Goal: Task Accomplishment & Management: Manage account settings

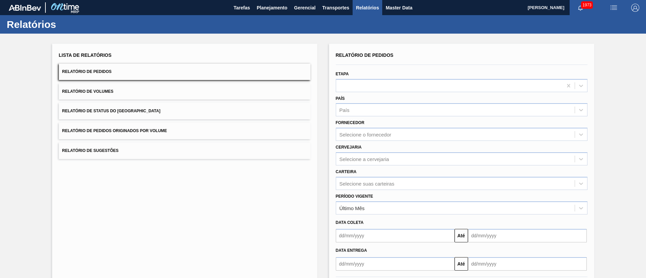
click at [151, 110] on button "Relatório de Status do [GEOGRAPHIC_DATA]" at bounding box center [185, 111] width 252 height 16
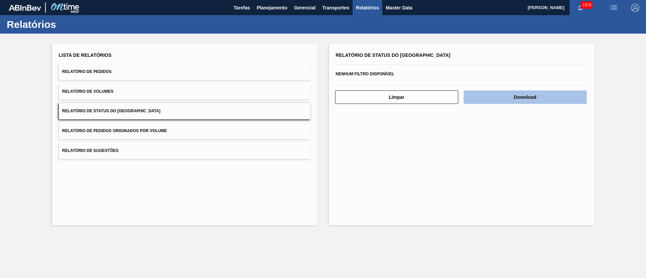
click at [540, 94] on button "Download" at bounding box center [525, 97] width 123 height 13
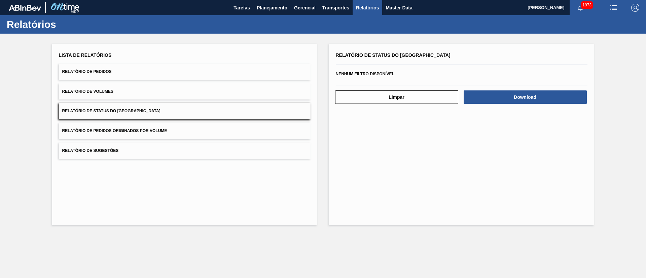
drag, startPoint x: 106, startPoint y: 66, endPoint x: 109, endPoint y: 71, distance: 6.1
click at [106, 66] on button "Relatório de Pedidos" at bounding box center [185, 72] width 252 height 16
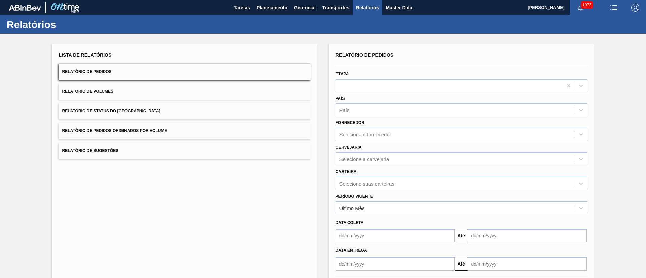
click at [361, 179] on div "Selecione suas carteiras" at bounding box center [462, 183] width 252 height 13
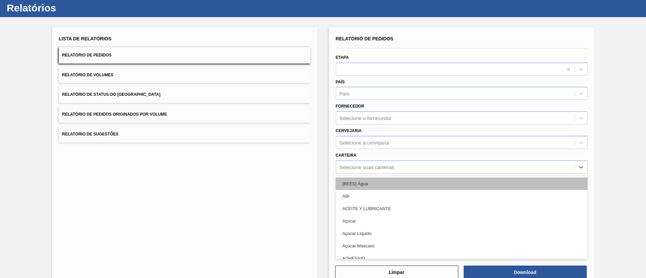
scroll to position [18, 0]
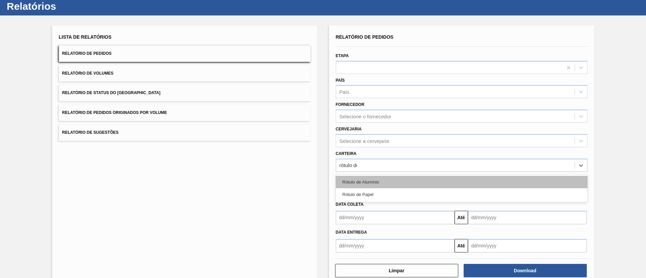
type input "rótulo de"
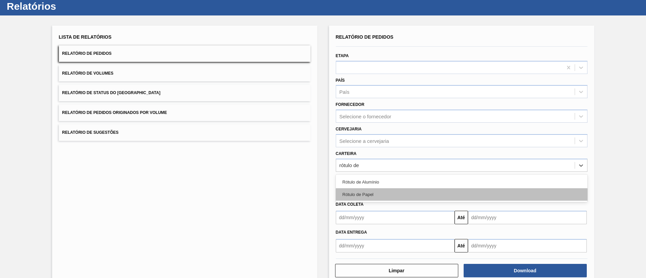
click at [369, 191] on div "Rótulo de Papel" at bounding box center [462, 194] width 252 height 12
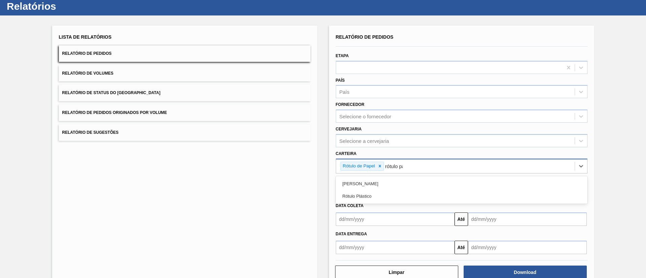
type input "rótulo pap"
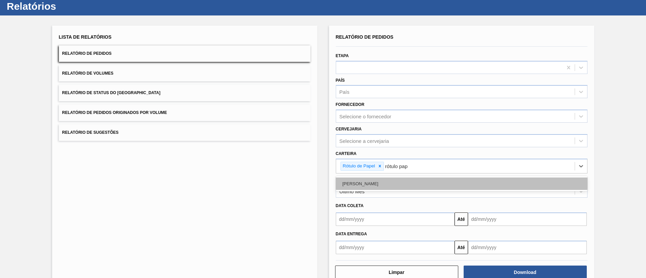
click at [366, 183] on div "[PERSON_NAME]" at bounding box center [462, 184] width 252 height 12
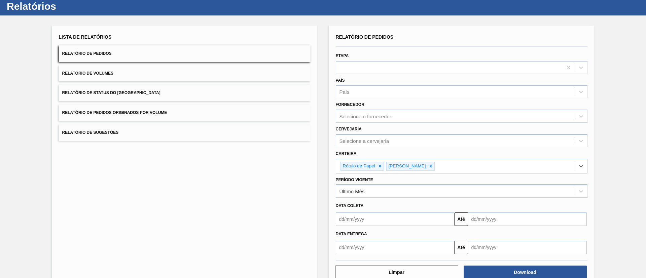
click at [355, 190] on div "Último Mês" at bounding box center [352, 192] width 25 height 6
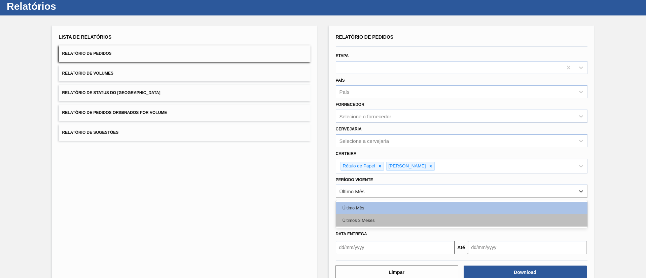
click at [355, 219] on div "Últimos 3 Meses" at bounding box center [462, 220] width 252 height 12
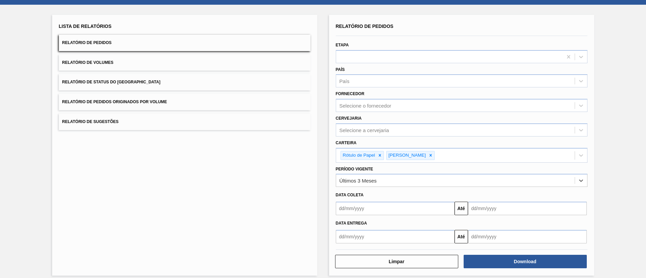
scroll to position [35, 0]
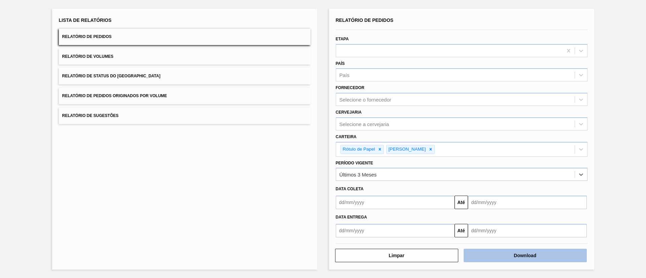
click at [496, 253] on button "Download" at bounding box center [525, 255] width 123 height 13
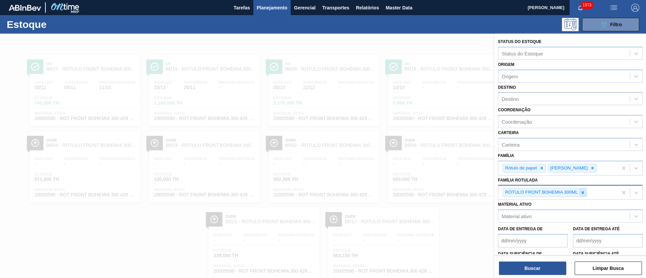
click at [582, 192] on icon at bounding box center [583, 193] width 5 height 5
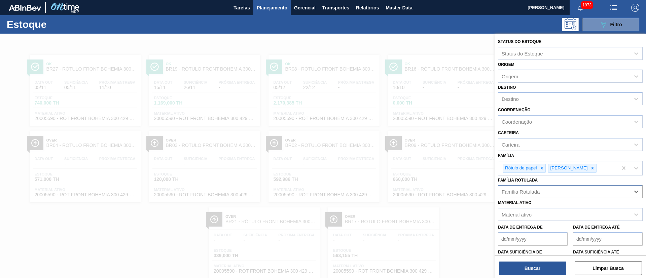
paste Rotulada "RÓTULO BUD FRONT 330ML"
type Rotulada "RÓTULO BUD FRONT 330ML"
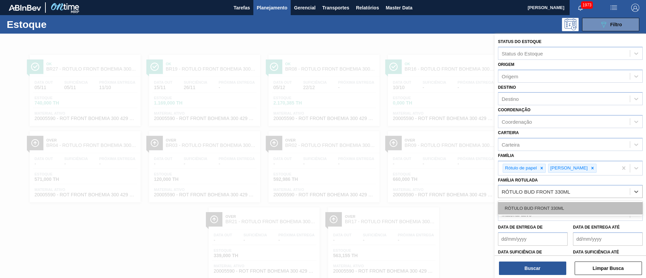
click at [547, 209] on div "RÓTULO BUD FRONT 330ML" at bounding box center [570, 208] width 145 height 12
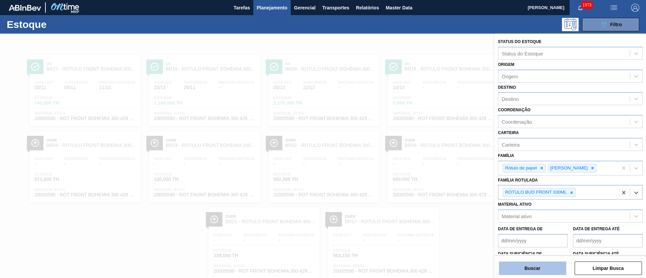
click at [528, 273] on button "Buscar" at bounding box center [532, 268] width 67 height 13
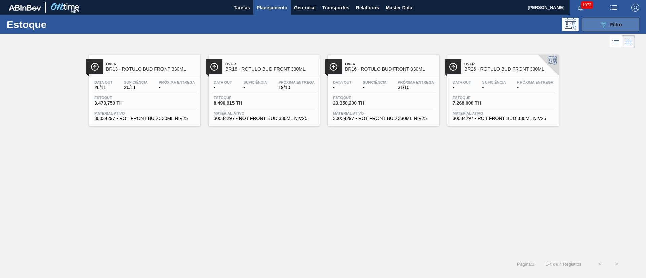
click at [613, 24] on span "Filtro" at bounding box center [617, 24] width 12 height 5
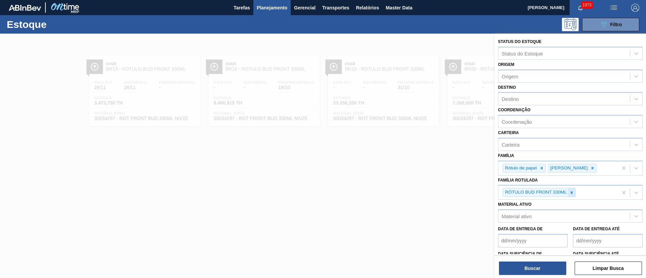
click at [572, 195] on icon at bounding box center [572, 193] width 5 height 5
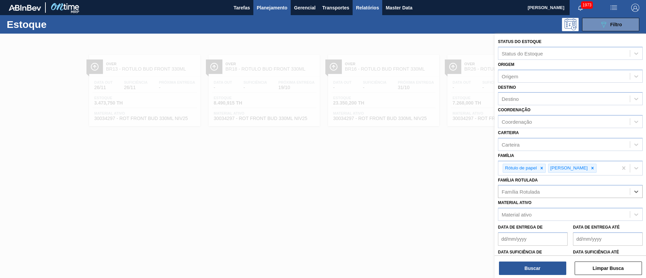
click at [364, 6] on span "Relatórios" at bounding box center [367, 8] width 23 height 8
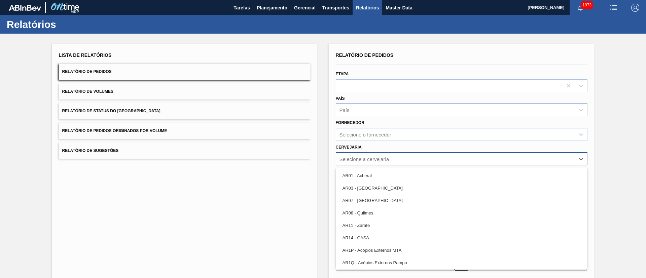
click at [363, 158] on div "Selecione a cervejaria" at bounding box center [365, 159] width 50 height 6
click at [356, 151] on div "Cervejaria option AR01 - Acheral focused, 1 of 93. 93 results available. Use Up…" at bounding box center [462, 154] width 252 height 23
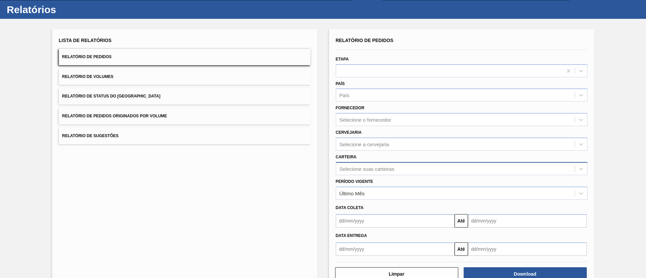
click at [363, 175] on div "Selecione suas carteiras" at bounding box center [462, 168] width 252 height 13
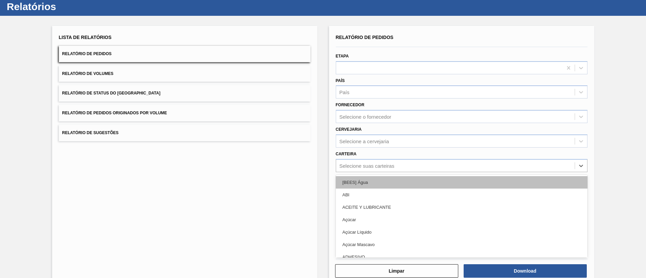
scroll to position [18, 0]
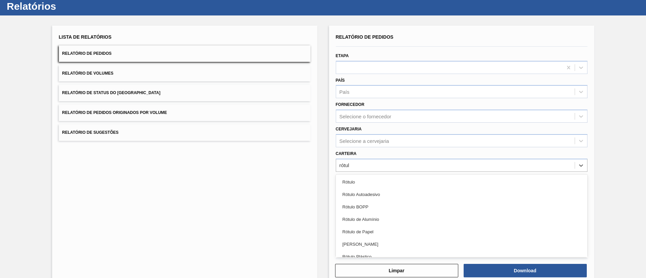
type input "rótulo"
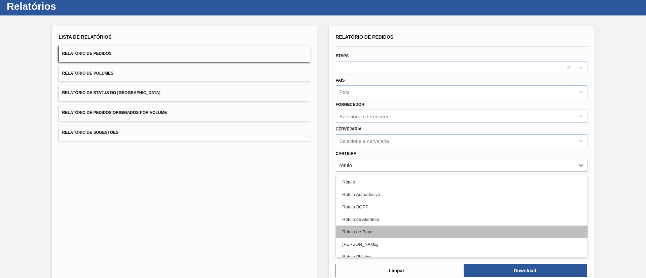
click at [365, 228] on div "Rótulo de Papel" at bounding box center [462, 232] width 252 height 12
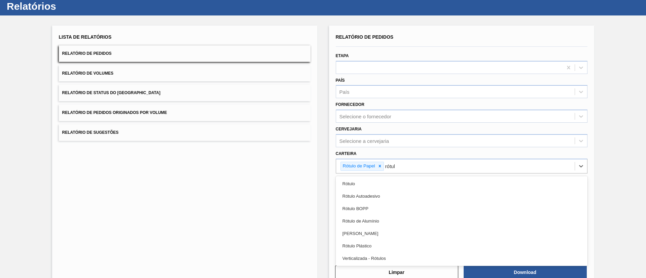
type input "rótulo"
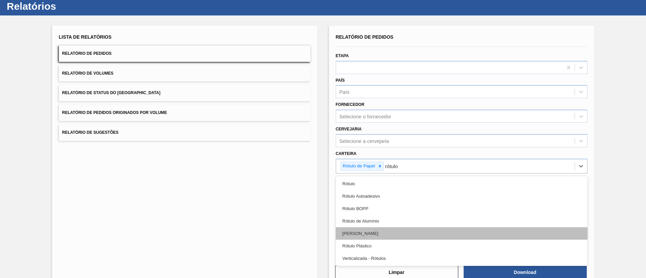
click at [365, 233] on div "Rótulo Papel" at bounding box center [462, 234] width 252 height 12
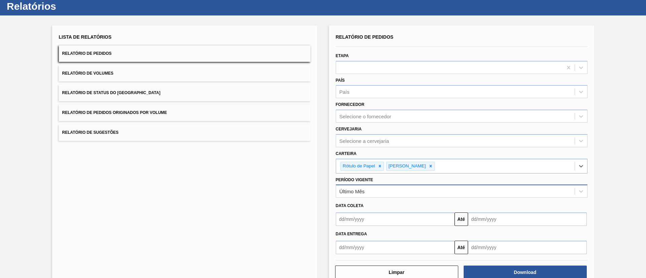
click at [358, 194] on div "Último Mês" at bounding box center [352, 192] width 25 height 6
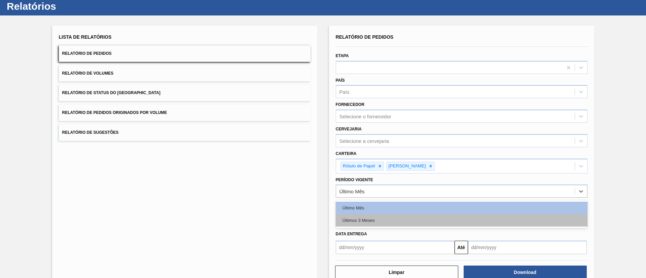
click at [365, 220] on div "Últimos 3 Meses" at bounding box center [462, 220] width 252 height 12
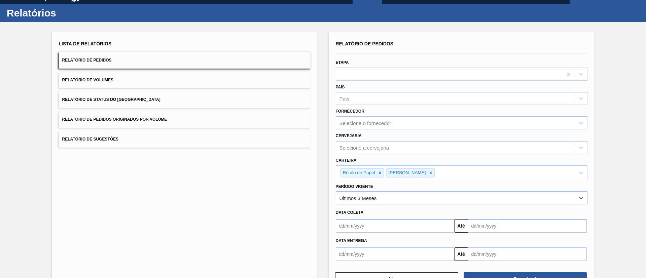
scroll to position [0, 0]
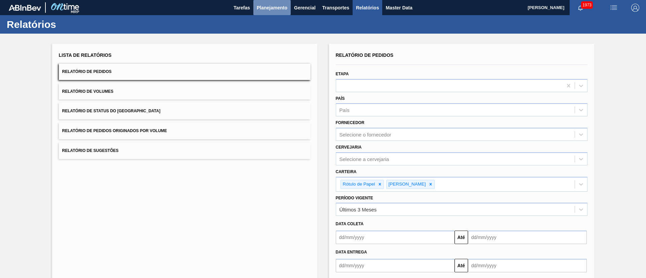
click at [271, 13] on button "Planejamento" at bounding box center [271, 7] width 37 height 15
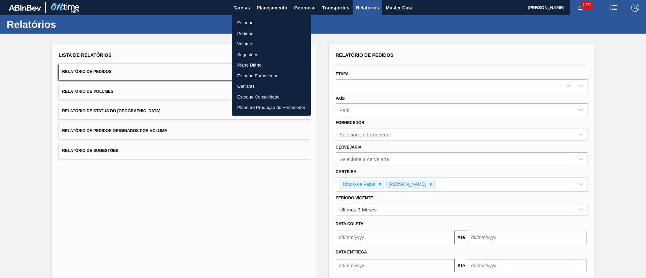
click at [249, 24] on li "Estoque" at bounding box center [271, 23] width 79 height 11
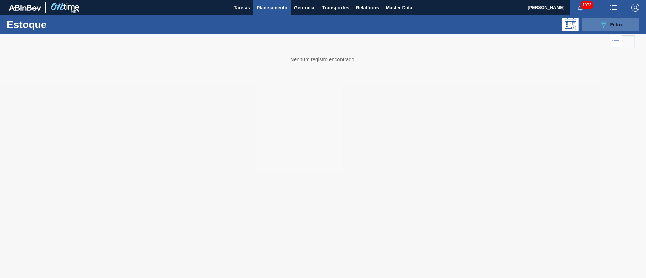
click at [611, 28] on button "089F7B8B-B2A5-4AFE-B5C0-19BA573D28AC Filtro" at bounding box center [610, 24] width 57 height 13
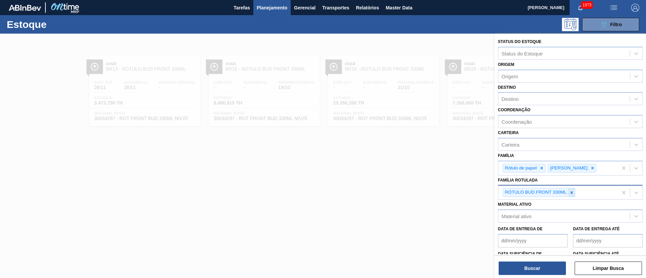
click at [575, 191] on div at bounding box center [571, 192] width 7 height 8
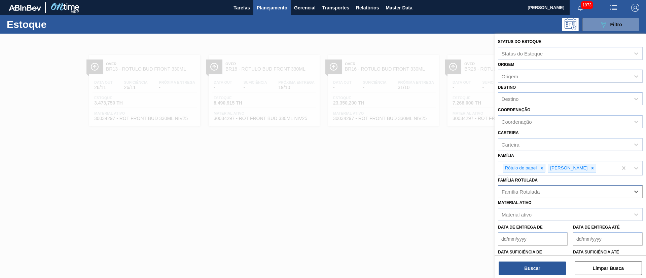
paste Rotulada "RÓTULO BUD FRONT 330ML"
type Rotulada "RÓTULO BUD FRONT 330ML"
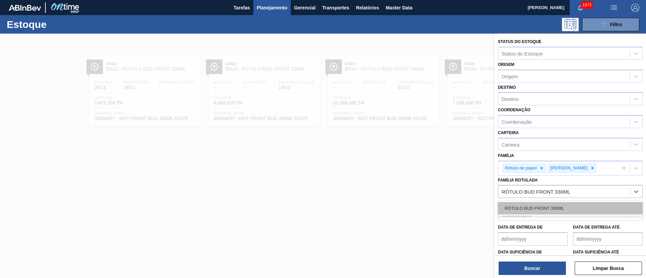
click at [530, 205] on div "RÓTULO BUD FRONT 330ML" at bounding box center [570, 208] width 145 height 12
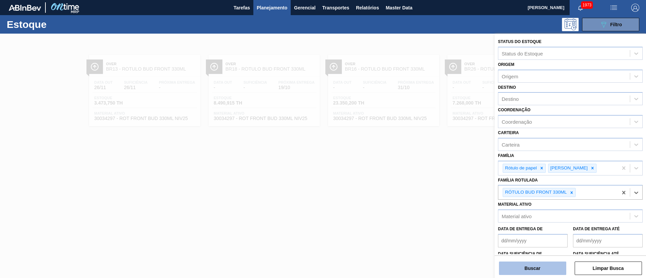
click at [511, 268] on button "Buscar" at bounding box center [532, 268] width 67 height 13
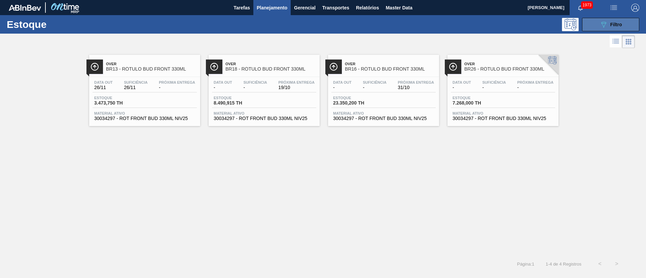
click at [589, 24] on button "089F7B8B-B2A5-4AFE-B5C0-19BA573D28AC Filtro" at bounding box center [610, 24] width 57 height 13
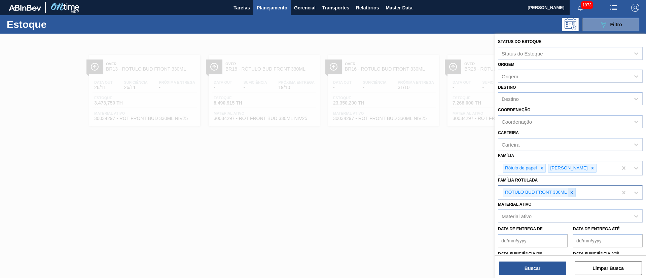
click at [573, 193] on icon at bounding box center [572, 193] width 5 height 5
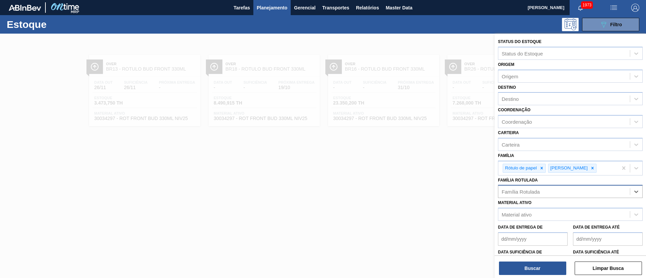
paste Rotulada "RÓTULO BUD BACK 330ML"
type Rotulada "RÓTULO BUD BACK 330ML"
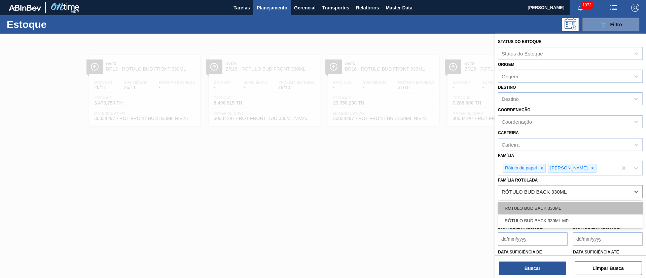
click at [541, 205] on div "RÓTULO BUD BACK 330ML" at bounding box center [570, 208] width 145 height 12
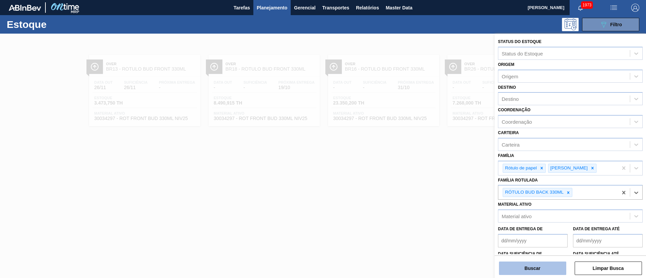
click at [528, 272] on button "Buscar" at bounding box center [532, 268] width 67 height 13
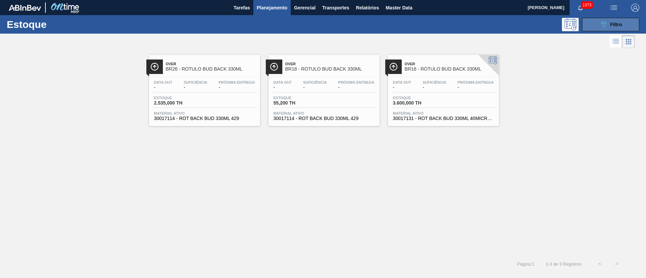
click at [608, 23] on div "089F7B8B-B2A5-4AFE-B5C0-19BA573D28AC Filtro" at bounding box center [611, 25] width 23 height 8
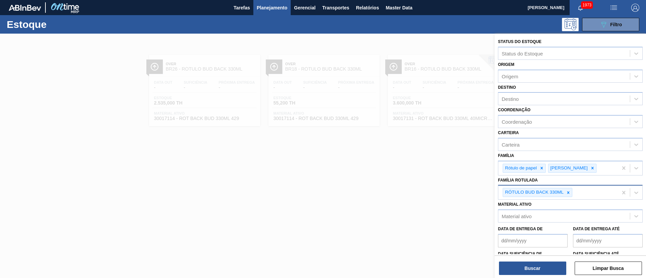
click at [567, 193] on icon at bounding box center [568, 193] width 5 height 5
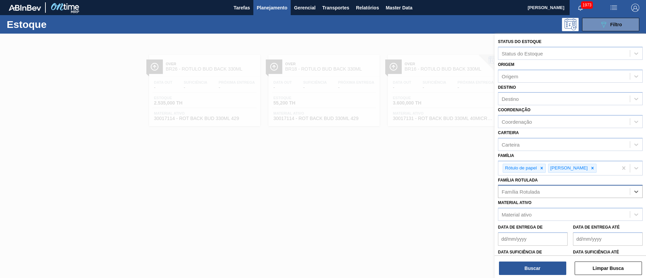
paste Rotulada "RÓTULO BUD NECK 330ML"
type Rotulada "RÓTULO BUD NECK 330ML"
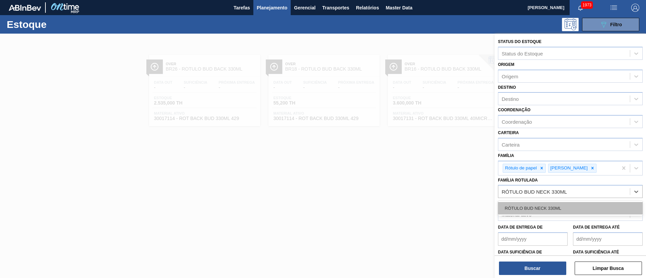
click at [534, 207] on div "RÓTULO BUD NECK 330ML" at bounding box center [570, 208] width 145 height 12
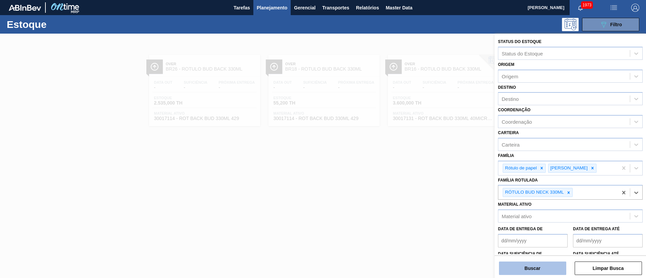
click at [528, 271] on button "Buscar" at bounding box center [532, 268] width 67 height 13
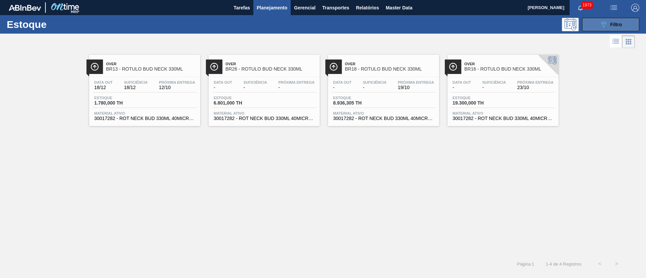
click at [614, 27] on span "Filtro" at bounding box center [617, 24] width 12 height 5
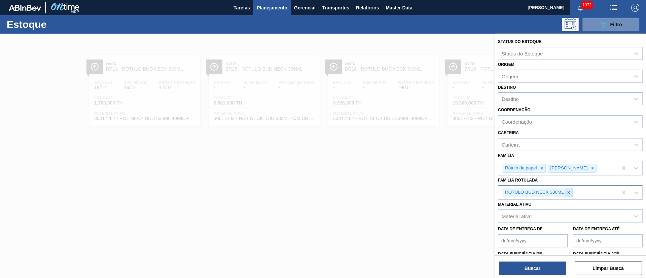
click at [571, 194] on div at bounding box center [568, 192] width 7 height 8
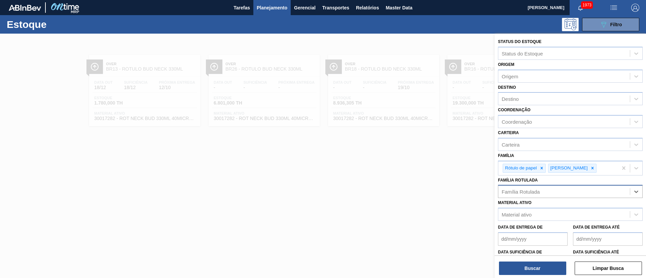
paste Rotulada "RÓTULO NECK SPATEN 600ML RGB"
type Rotulada "RÓTULO NECK SPATEN 600ML RGB"
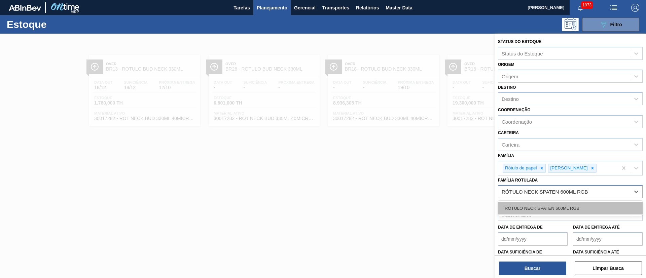
click at [540, 205] on div "RÓTULO NECK SPATEN 600ML RGB" at bounding box center [570, 208] width 145 height 12
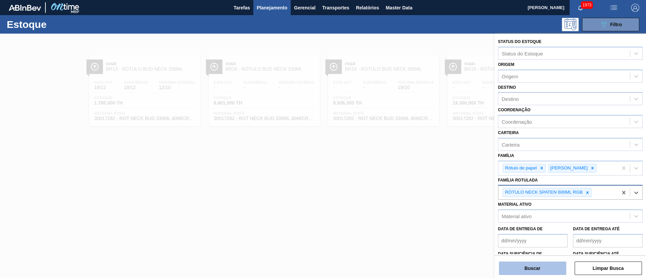
click at [517, 264] on button "Buscar" at bounding box center [532, 268] width 67 height 13
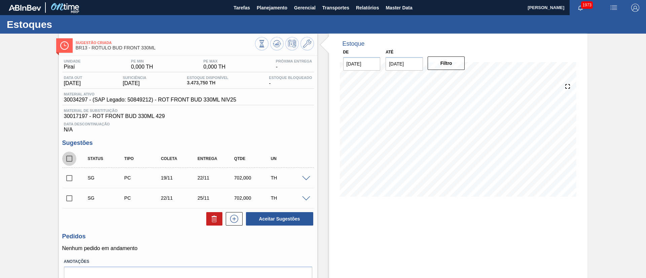
click at [68, 160] on input "checkbox" at bounding box center [69, 159] width 14 height 14
checkbox input "true"
click at [215, 216] on icon at bounding box center [214, 219] width 8 height 8
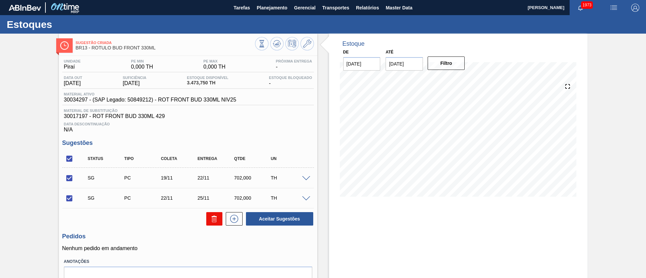
checkbox input "false"
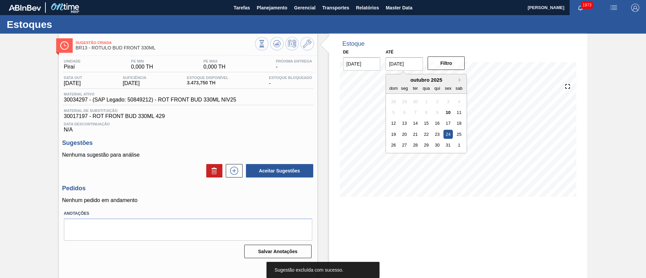
click at [403, 69] on input "24/10/2025" at bounding box center [404, 63] width 37 height 13
click at [458, 145] on div "1" at bounding box center [459, 145] width 9 height 9
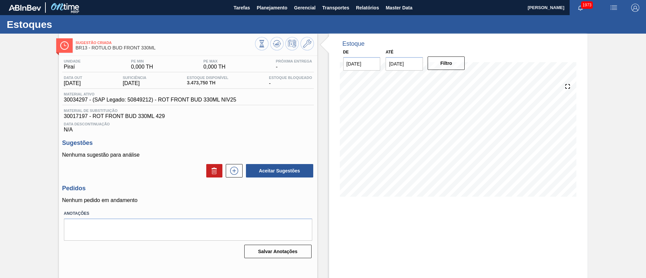
click at [410, 68] on input "01/11/2025" at bounding box center [404, 63] width 37 height 13
click at [458, 147] on div "29" at bounding box center [459, 145] width 9 height 9
type input "[DATE]"
click at [444, 66] on button "Filtro" at bounding box center [446, 63] width 37 height 13
click at [262, 43] on icon at bounding box center [262, 43] width 4 height 6
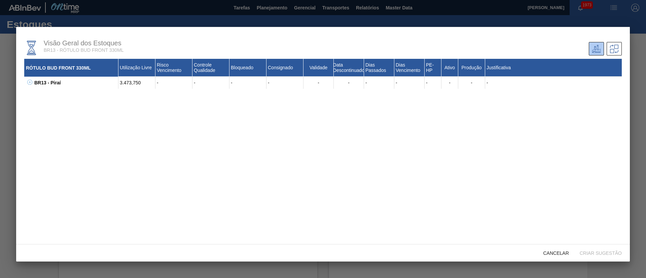
click at [27, 82] on button at bounding box center [28, 82] width 7 height 7
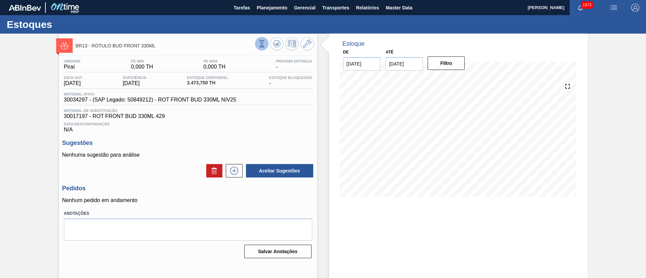
click at [262, 38] on button at bounding box center [261, 43] width 13 height 13
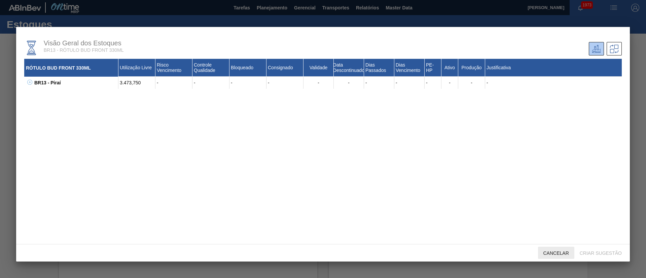
click at [549, 258] on div "Cancelar" at bounding box center [556, 253] width 36 height 12
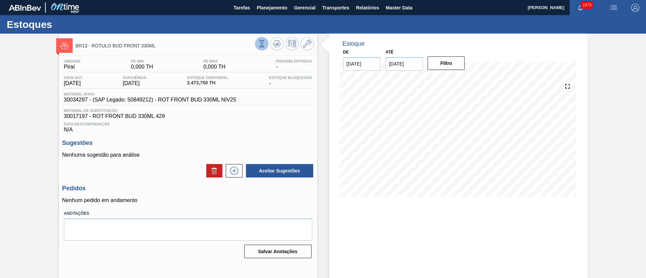
click at [256, 43] on button at bounding box center [261, 43] width 13 height 13
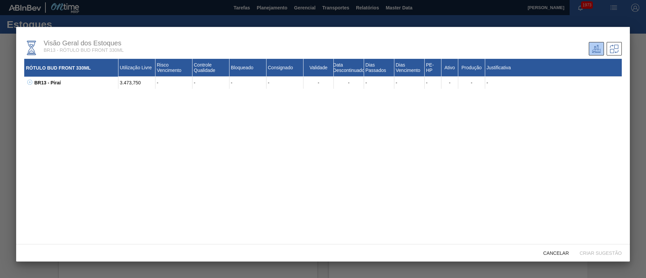
click at [30, 79] on button at bounding box center [28, 82] width 7 height 7
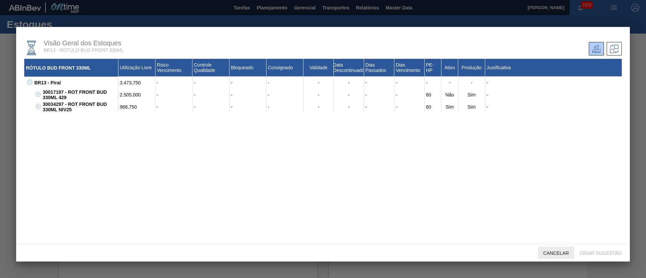
click at [553, 256] on span "Cancelar" at bounding box center [556, 253] width 36 height 5
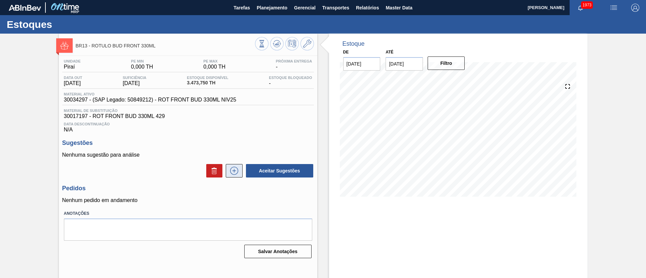
click at [238, 167] on icon at bounding box center [234, 171] width 11 height 8
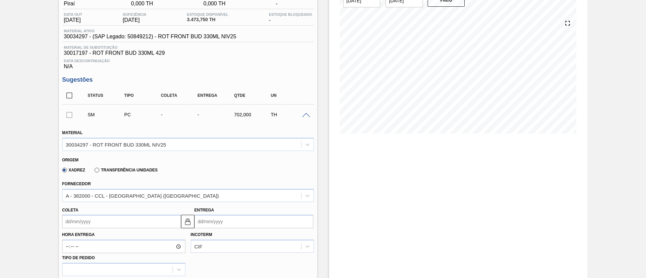
scroll to position [50, 0]
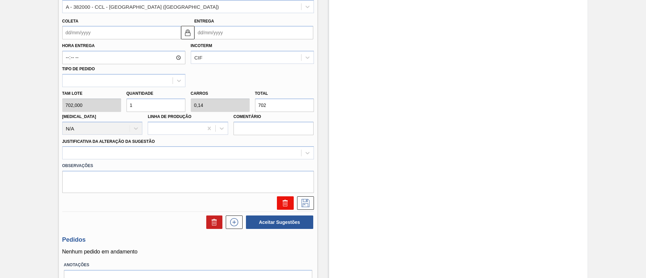
click at [281, 201] on icon at bounding box center [285, 203] width 8 height 8
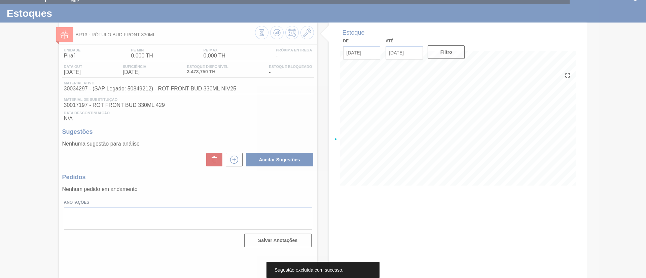
scroll to position [11, 0]
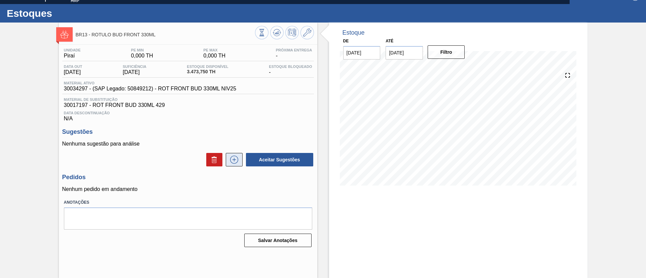
click at [232, 155] on button at bounding box center [234, 159] width 17 height 13
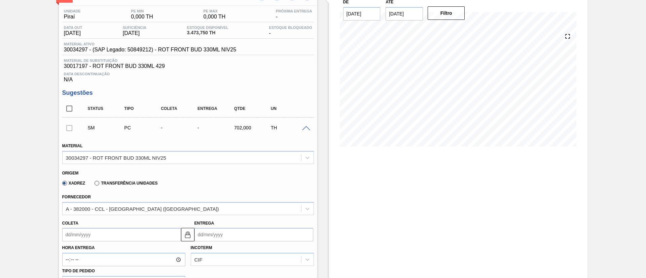
scroll to position [112, 0]
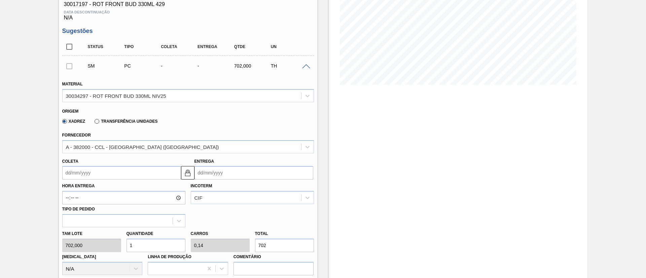
click at [97, 171] on input "Coleta" at bounding box center [121, 172] width 119 height 13
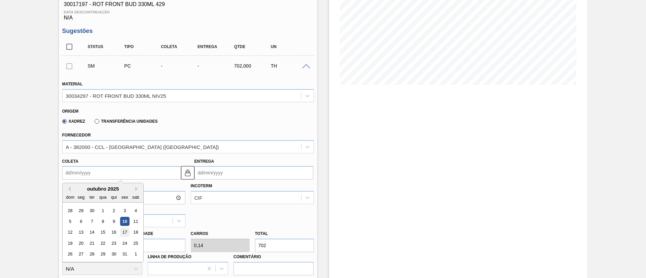
click at [122, 234] on div "17" at bounding box center [124, 232] width 9 height 9
type input "17/10/2025"
type input "20/10/2025"
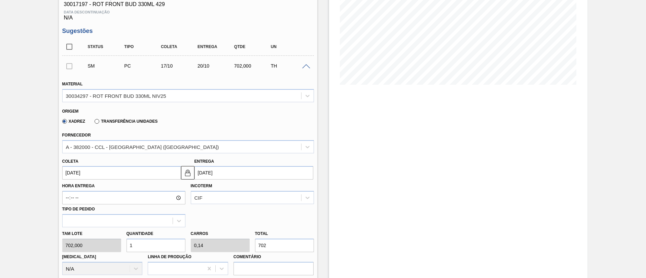
scroll to position [163, 0]
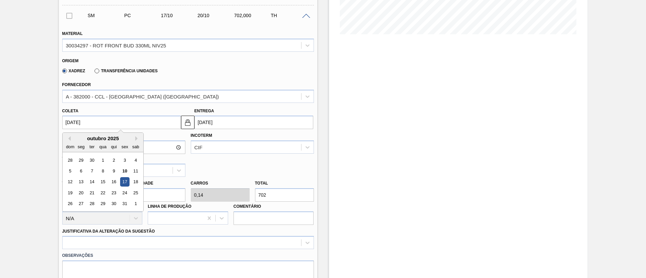
click at [113, 120] on input "17/10/2025" at bounding box center [121, 122] width 119 height 13
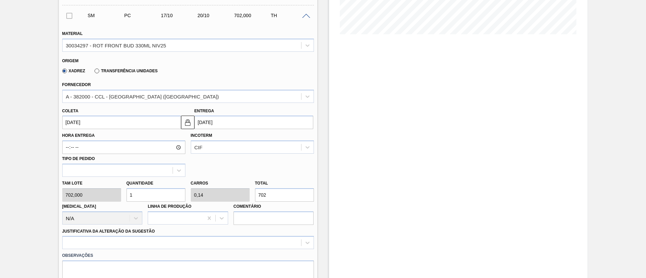
click at [126, 115] on div "Coleta 17/10/2025" at bounding box center [121, 117] width 119 height 23
click at [100, 192] on div "Tam lote 702,000 Quantidade 1 Carros 0,14 Total 702 Doca N/A Linha de Produção …" at bounding box center [188, 201] width 257 height 48
type input "2"
type input "0,281"
type input "1.404"
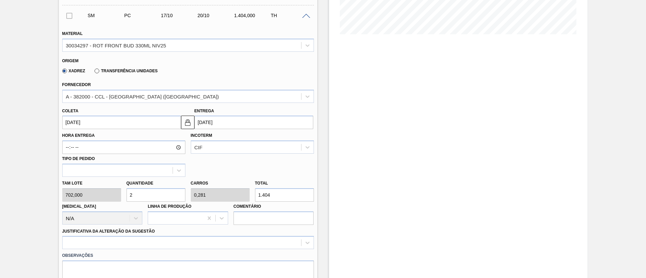
click at [112, 197] on div "Tam lote 702,000 Quantidade 2 Carros 0,281 Total 1.404 Doca N/A Linha de Produç…" at bounding box center [188, 201] width 257 height 48
type input "3"
type input "0,421"
type input "2.106"
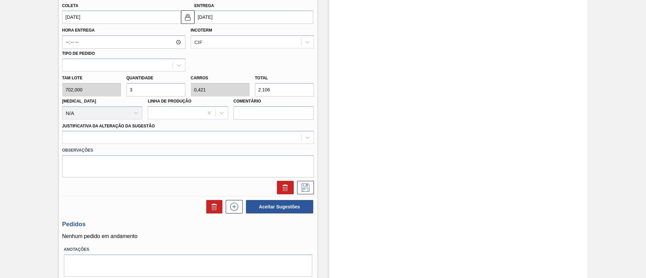
scroll to position [290, 0]
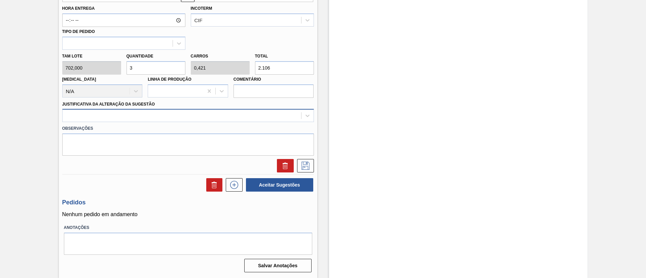
type input "3"
click at [157, 115] on div at bounding box center [182, 116] width 239 height 10
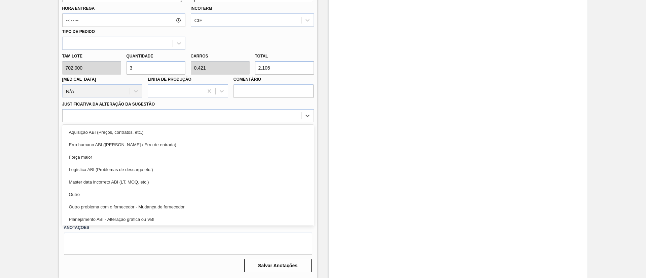
drag, startPoint x: 128, startPoint y: 193, endPoint x: 136, endPoint y: 194, distance: 7.8
click at [128, 194] on div "Outro" at bounding box center [188, 194] width 252 height 12
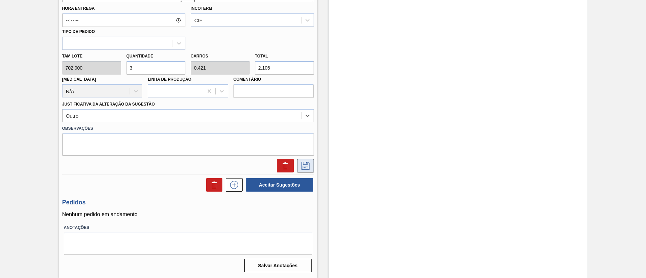
click at [302, 164] on icon at bounding box center [306, 166] width 8 height 8
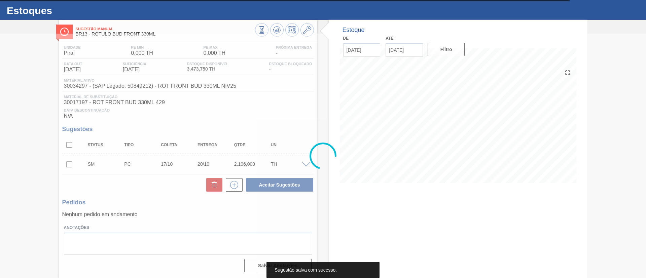
scroll to position [14, 0]
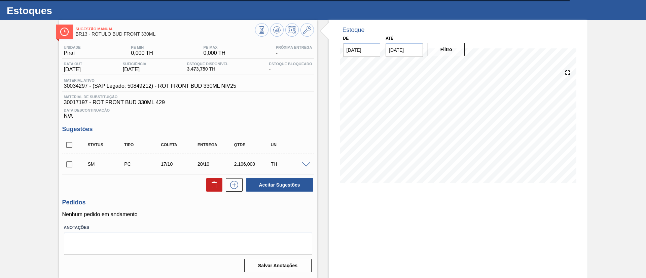
click at [69, 164] on input "checkbox" at bounding box center [69, 165] width 14 height 14
click at [282, 186] on button "Aceitar Sugestões" at bounding box center [279, 184] width 67 height 13
checkbox input "false"
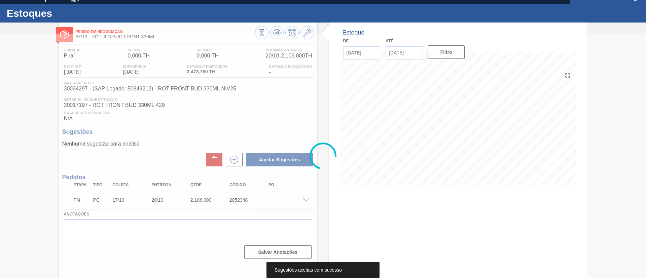
scroll to position [11, 0]
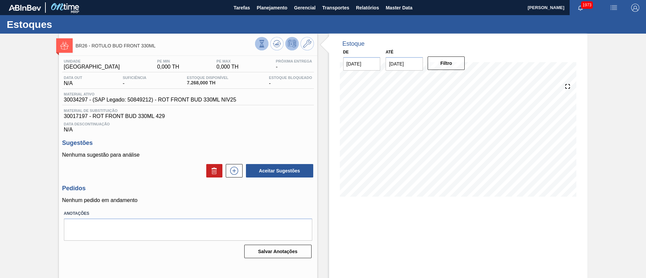
click at [255, 41] on button at bounding box center [261, 43] width 13 height 13
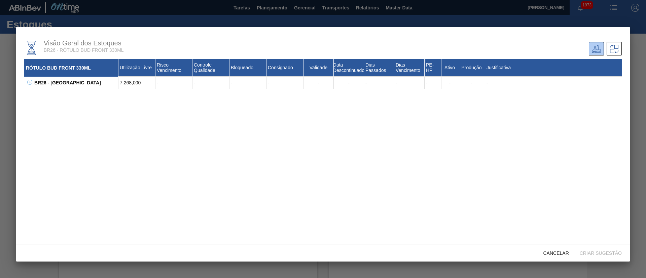
click at [27, 84] on button at bounding box center [28, 82] width 7 height 7
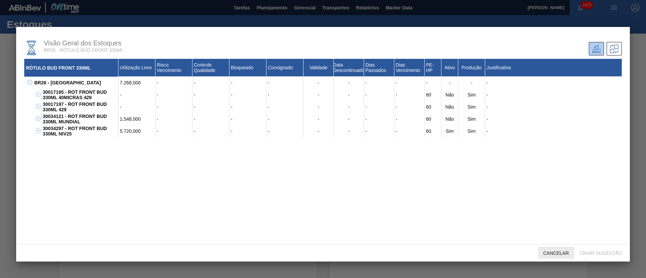
click at [546, 257] on div "Cancelar" at bounding box center [556, 253] width 36 height 12
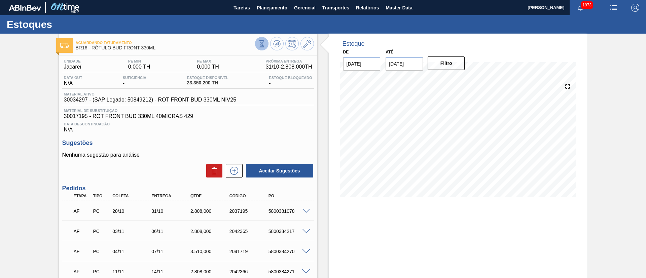
click at [264, 48] on button at bounding box center [261, 43] width 13 height 13
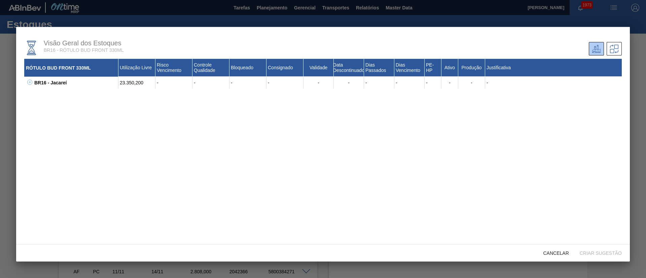
click at [28, 83] on icon at bounding box center [29, 82] width 5 height 5
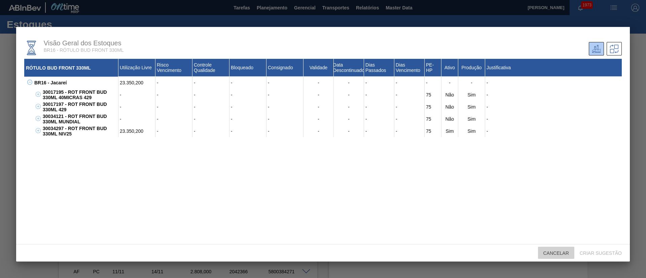
drag, startPoint x: 549, startPoint y: 258, endPoint x: 457, endPoint y: 203, distance: 107.4
click at [550, 258] on div "Cancelar" at bounding box center [556, 253] width 36 height 12
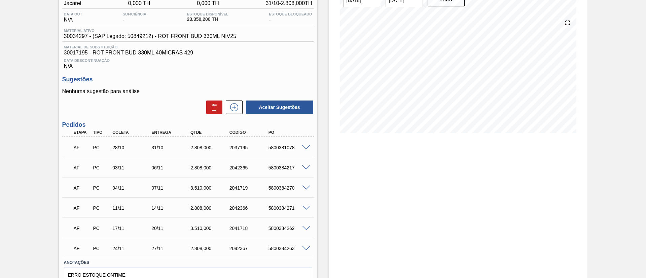
scroll to position [48, 0]
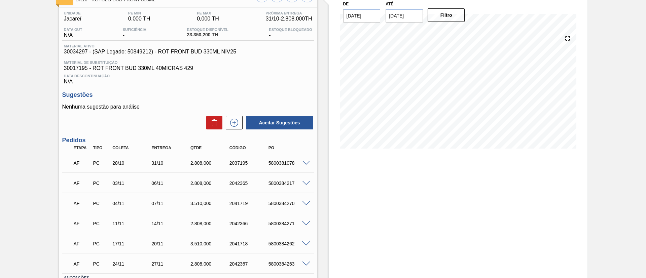
click at [403, 16] on input "[DATE]" at bounding box center [404, 15] width 37 height 13
click at [455, 106] on div "6" at bounding box center [459, 108] width 9 height 9
click at [405, 14] on input "[DATE]" at bounding box center [404, 15] width 37 height 13
click at [459, 76] on div "20" at bounding box center [459, 75] width 9 height 9
type input "[DATE]"
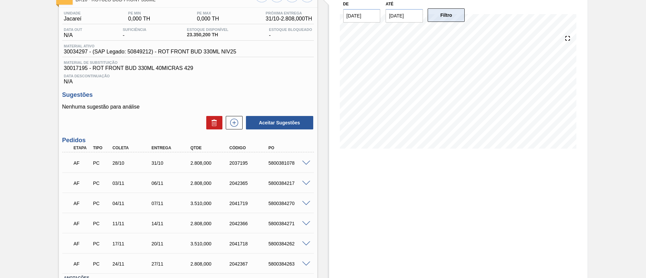
click at [443, 21] on button "Filtro" at bounding box center [446, 14] width 37 height 13
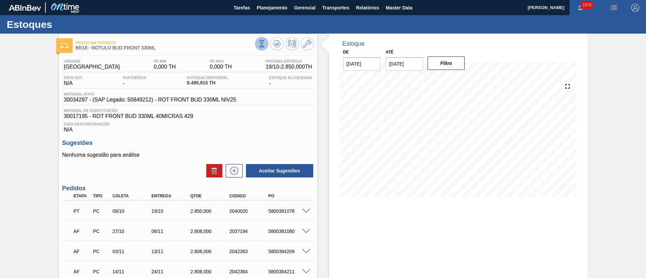
click at [258, 43] on icon at bounding box center [261, 43] width 7 height 7
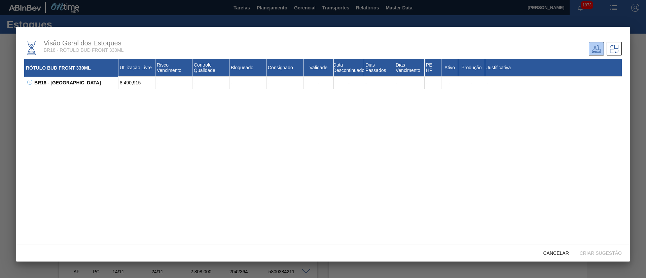
click at [32, 82] on icon at bounding box center [29, 82] width 5 height 5
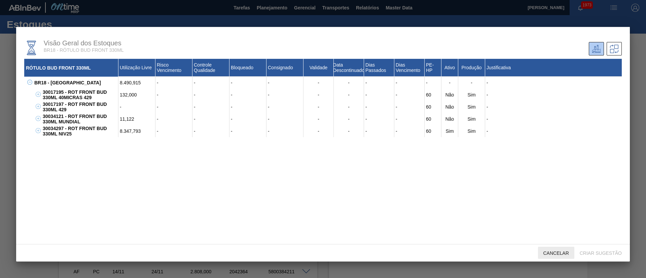
click at [549, 249] on div "Cancelar" at bounding box center [556, 253] width 36 height 12
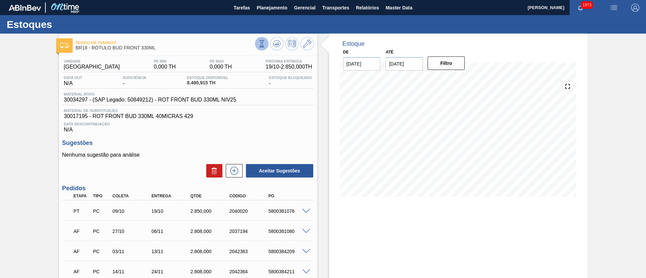
click at [263, 40] on icon at bounding box center [261, 43] width 7 height 7
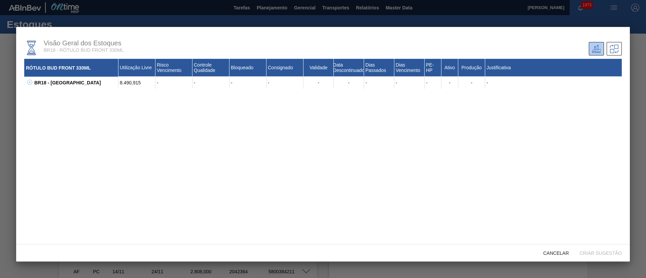
click at [28, 82] on icon at bounding box center [29, 82] width 5 height 5
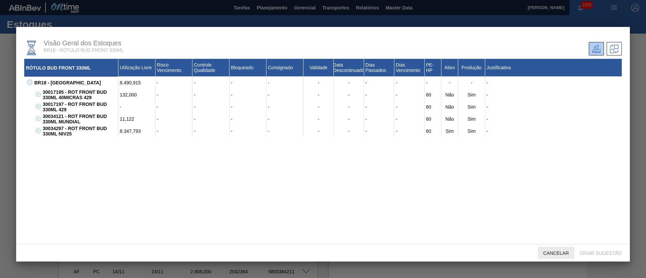
click at [546, 256] on span "Cancelar" at bounding box center [556, 253] width 36 height 5
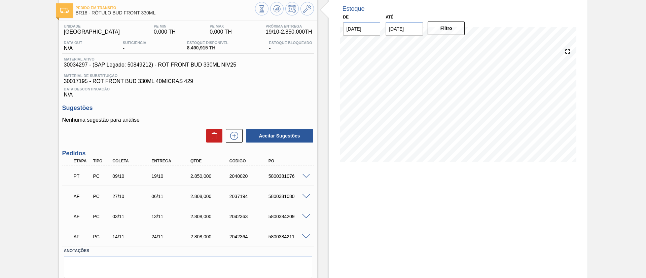
scroll to position [50, 0]
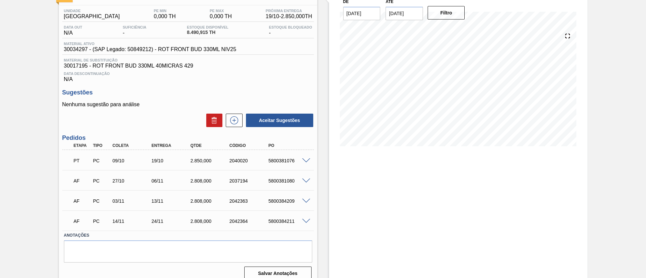
click at [309, 221] on span at bounding box center [306, 221] width 8 height 5
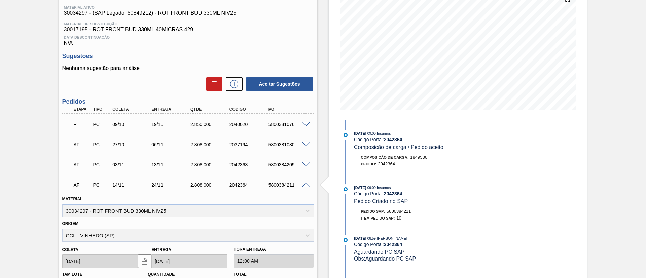
scroll to position [202, 0]
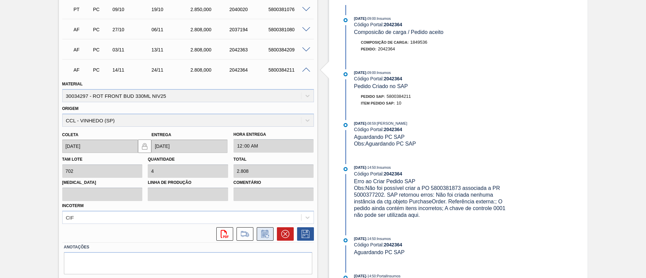
click at [266, 232] on icon at bounding box center [265, 234] width 11 height 8
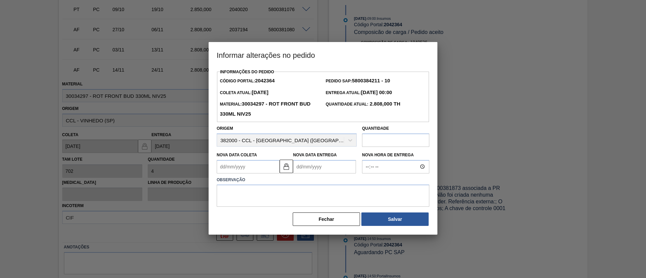
click at [242, 170] on Coleta2042364 "Nova Data Coleta" at bounding box center [248, 166] width 63 height 13
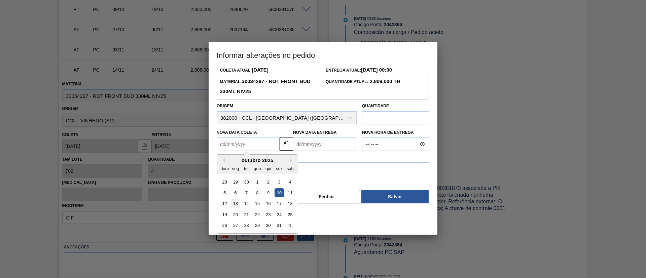
click at [238, 203] on div "13" at bounding box center [235, 203] width 9 height 9
type Coleta2042364 "[DATE]"
type Entrega2042364 "23/10/2025"
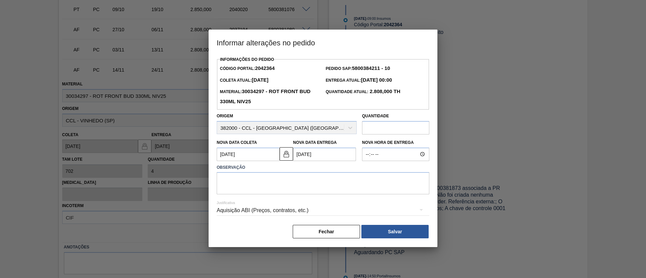
click at [310, 226] on div "Fechar Salvar" at bounding box center [323, 232] width 213 height 15
click at [312, 233] on button "Fechar" at bounding box center [326, 231] width 67 height 13
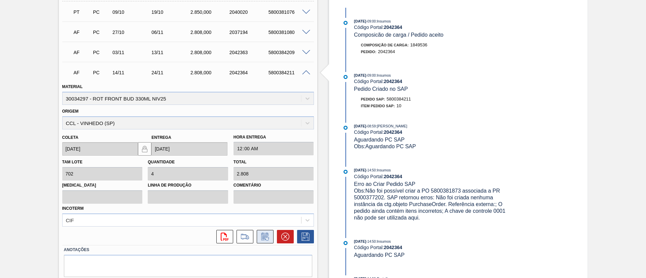
scroll to position [202, 0]
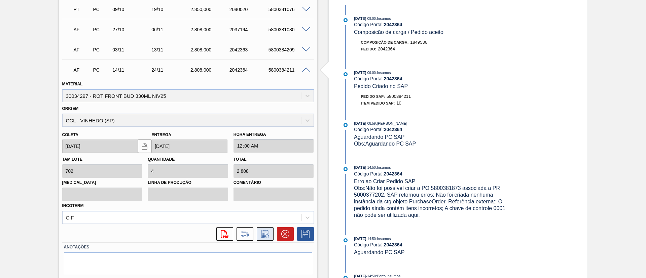
click at [267, 238] on icon at bounding box center [267, 237] width 4 height 4
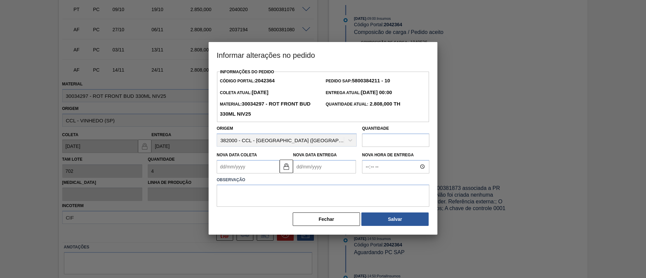
click at [246, 168] on Coleta2042364 "Nova Data Coleta" at bounding box center [248, 166] width 63 height 13
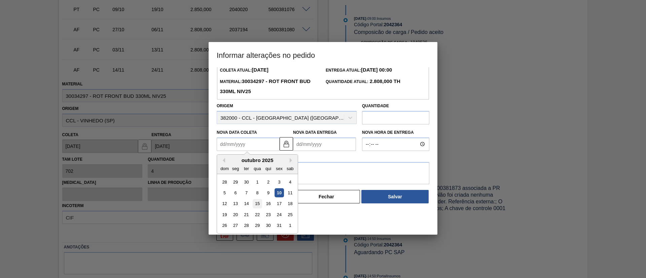
click at [260, 207] on div "15" at bounding box center [257, 203] width 9 height 9
type Coleta2042364 "15/10/2025"
type Entrega2042364 "25/10/2025"
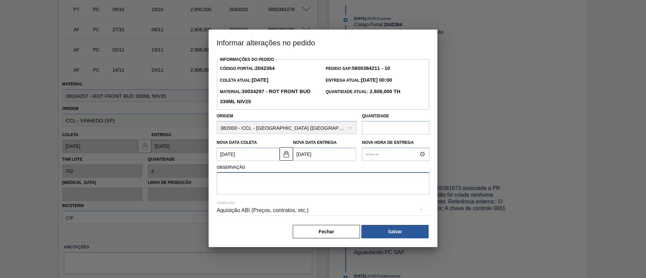
click at [225, 186] on textarea at bounding box center [323, 183] width 213 height 22
type textarea "antecipar coleta"
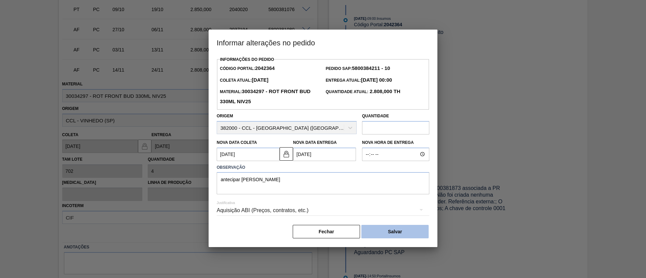
click at [372, 230] on button "Salvar" at bounding box center [394, 231] width 67 height 13
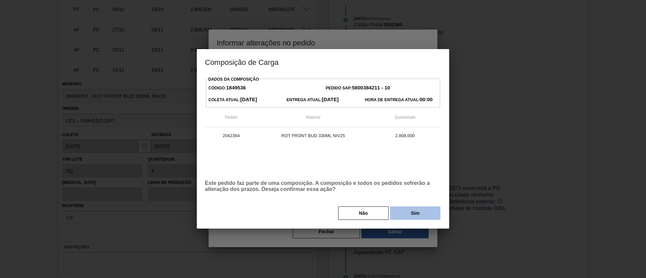
click at [404, 214] on button "Sim" at bounding box center [415, 213] width 50 height 13
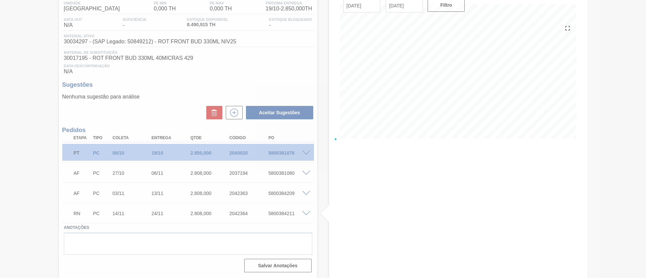
scroll to position [58, 0]
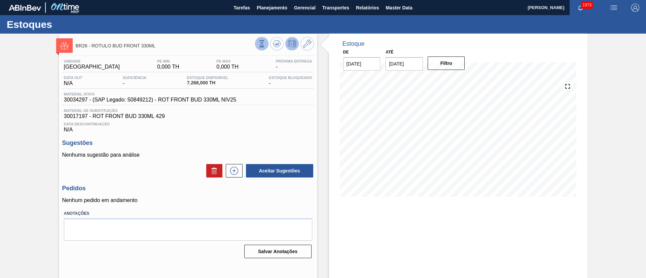
click at [258, 44] on icon at bounding box center [261, 43] width 7 height 7
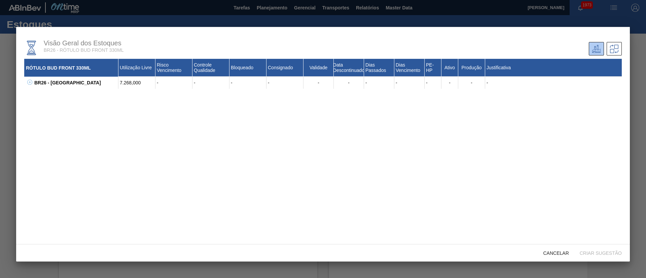
click at [31, 84] on icon at bounding box center [29, 82] width 5 height 5
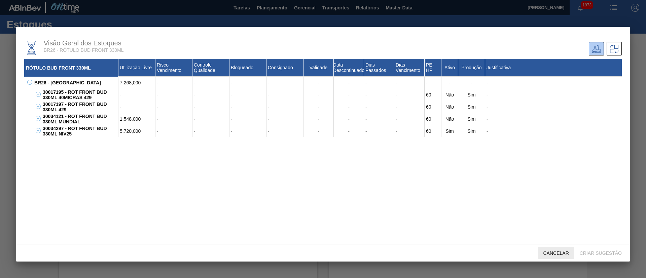
click at [549, 255] on span "Cancelar" at bounding box center [556, 253] width 36 height 5
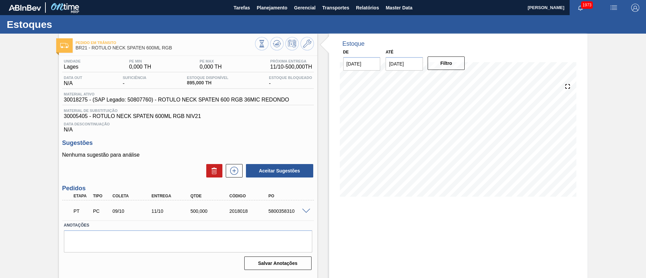
click at [306, 211] on span at bounding box center [306, 211] width 8 height 5
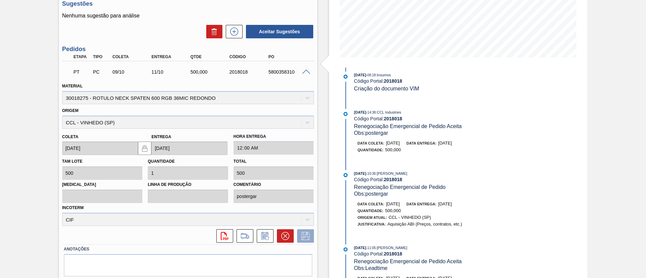
scroll to position [161, 0]
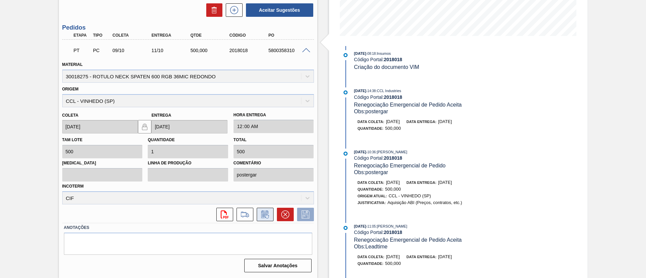
click at [260, 216] on icon at bounding box center [265, 215] width 11 height 8
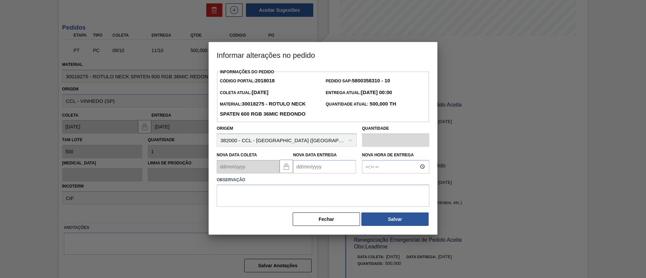
click at [325, 168] on Entrega2018018 "Nova Data Entrega" at bounding box center [324, 166] width 63 height 13
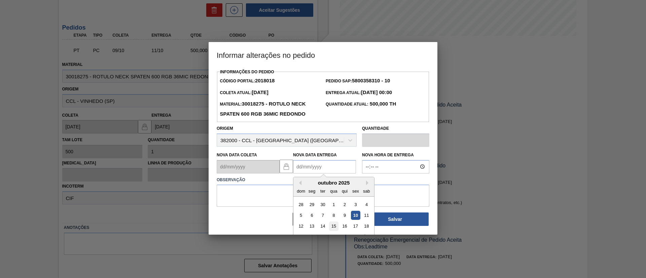
click at [330, 227] on div "15" at bounding box center [333, 226] width 9 height 9
type Entrega2018018 "15/10/2025"
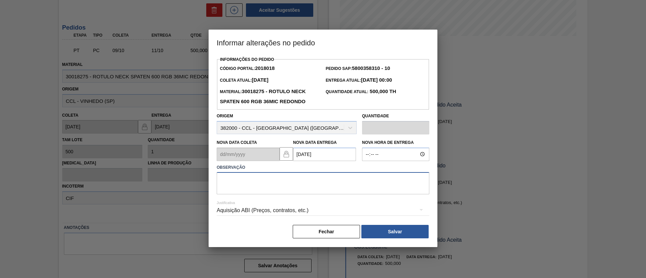
click at [260, 180] on textarea at bounding box center [323, 183] width 213 height 22
type textarea "."
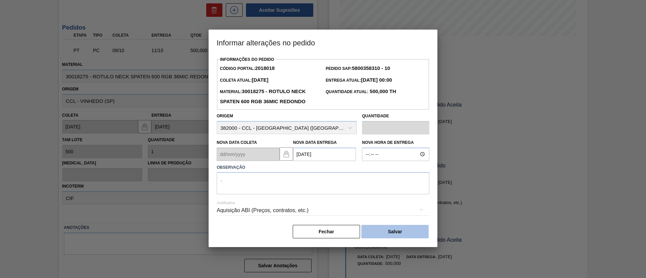
click at [384, 227] on button "Salvar" at bounding box center [394, 231] width 67 height 13
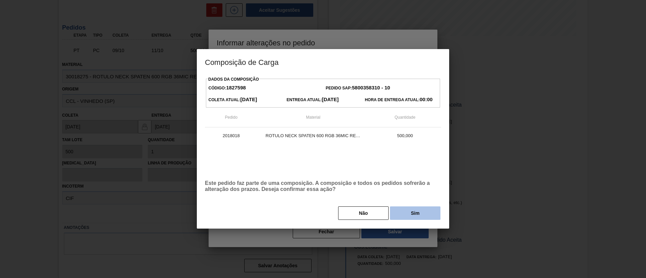
click at [422, 215] on button "Sim" at bounding box center [415, 213] width 50 height 13
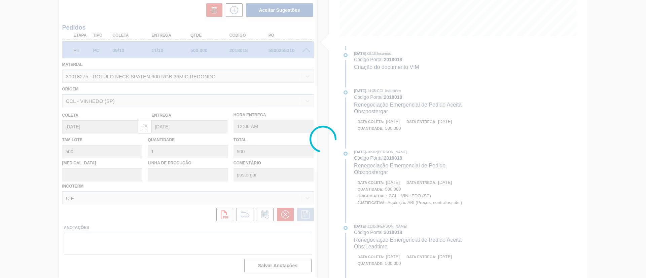
type input "."
type input "15/10/2025"
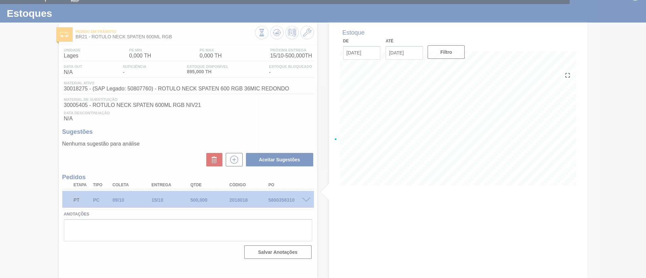
scroll to position [11, 0]
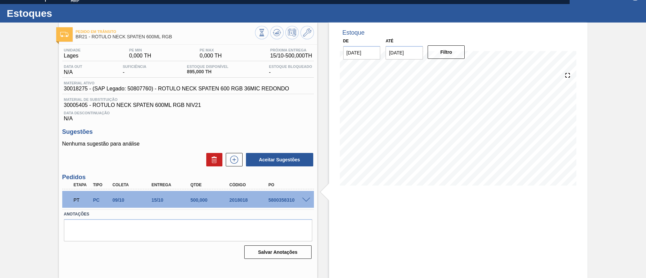
drag, startPoint x: 275, startPoint y: 32, endPoint x: 268, endPoint y: 31, distance: 7.1
click at [275, 32] on icon at bounding box center [277, 33] width 8 height 8
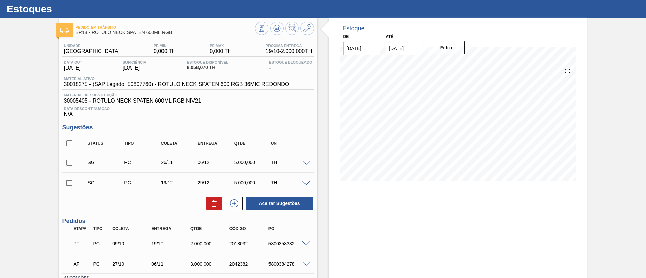
scroll to position [66, 0]
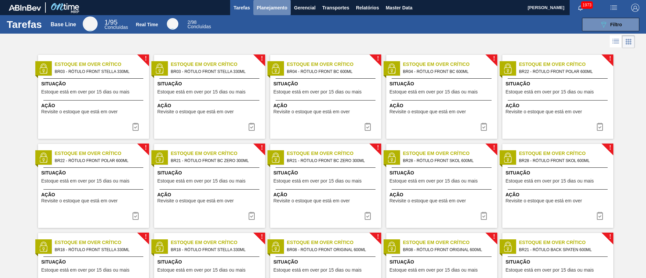
click at [265, 5] on span "Planejamento" at bounding box center [272, 8] width 31 height 8
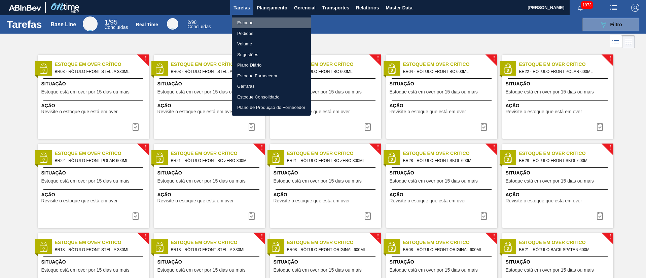
click at [247, 22] on li "Estoque" at bounding box center [271, 23] width 79 height 11
